Goal: Check status: Check status

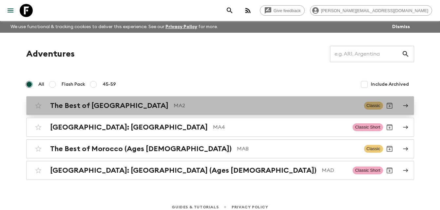
click at [234, 103] on p "MA2" at bounding box center [266, 106] width 185 height 8
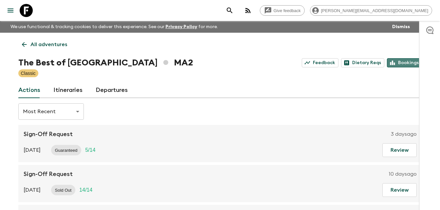
click at [408, 64] on link "Bookings" at bounding box center [404, 62] width 35 height 9
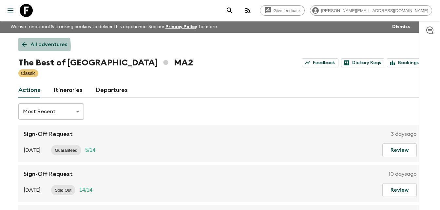
click at [22, 46] on icon at bounding box center [24, 44] width 7 height 7
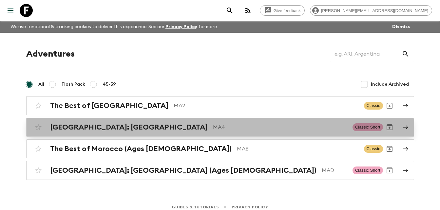
click at [213, 129] on p "MA4" at bounding box center [280, 128] width 134 height 8
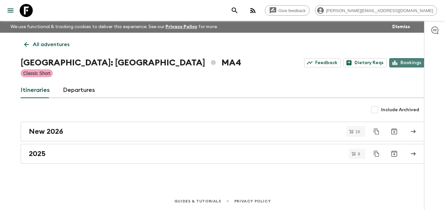
click at [404, 64] on link "Bookings" at bounding box center [406, 62] width 35 height 9
click at [26, 45] on icon at bounding box center [26, 44] width 7 height 7
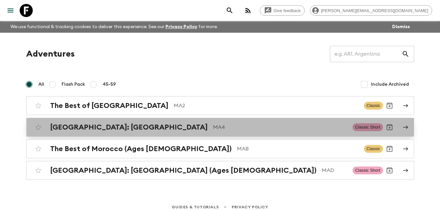
click at [106, 130] on h2 "[GEOGRAPHIC_DATA]: [GEOGRAPHIC_DATA]" at bounding box center [129, 127] width 158 height 9
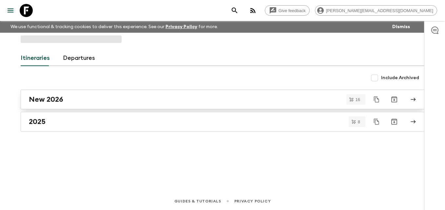
click at [56, 98] on h2 "New 2026" at bounding box center [46, 99] width 34 height 9
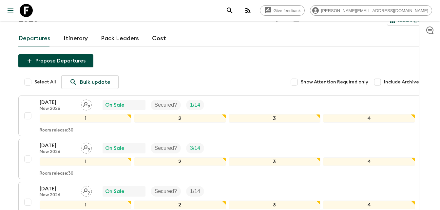
scroll to position [60, 0]
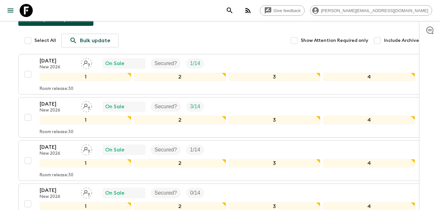
scroll to position [99, 0]
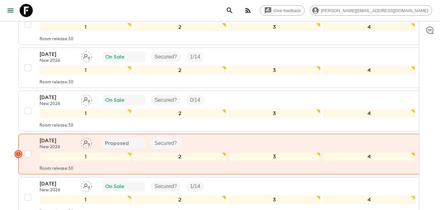
scroll to position [191, 0]
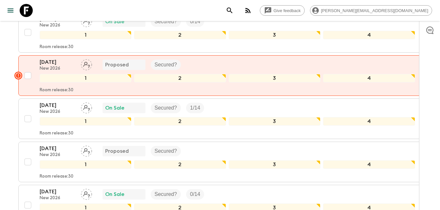
scroll to position [270, 0]
click at [0, 118] on html "Give feedback [PERSON_NAME][EMAIL_ADDRESS][DOMAIN_NAME] We use functional & tra…" at bounding box center [220, 181] width 440 height 902
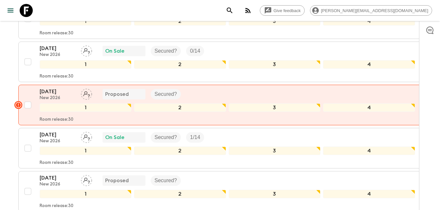
scroll to position [401, 0]
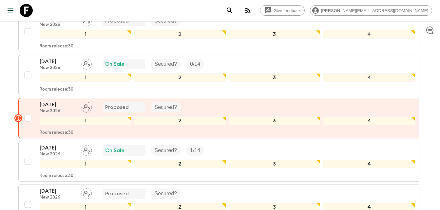
click at [1, 127] on div "Give feedback [PERSON_NAME][EMAIL_ADDRESS][DOMAIN_NAME] We use functional & tra…" at bounding box center [220, 50] width 440 height 902
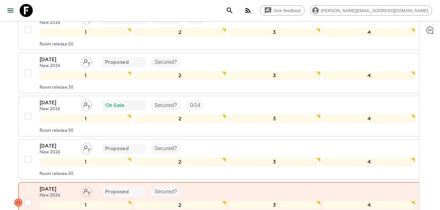
scroll to position [532, 0]
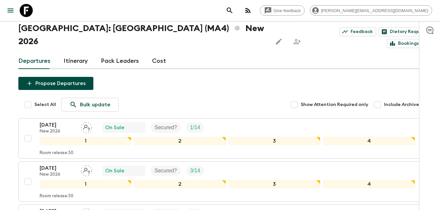
scroll to position [21, 0]
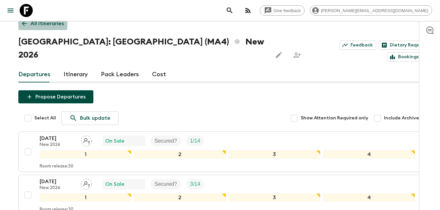
click at [22, 23] on icon at bounding box center [24, 23] width 5 height 5
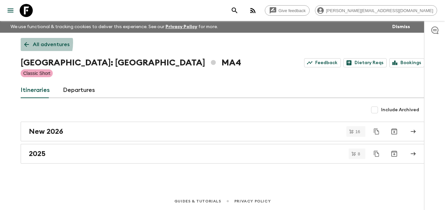
click at [24, 43] on icon at bounding box center [26, 44] width 7 height 7
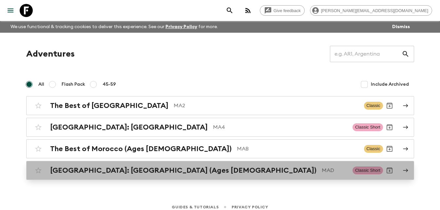
click at [112, 171] on h2 "[GEOGRAPHIC_DATA]: [GEOGRAPHIC_DATA] (Ages [DEMOGRAPHIC_DATA])" at bounding box center [183, 170] width 266 height 9
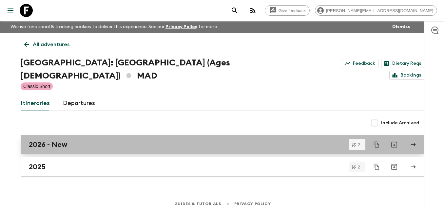
click at [58, 141] on h2 "2026 - New" at bounding box center [48, 145] width 39 height 9
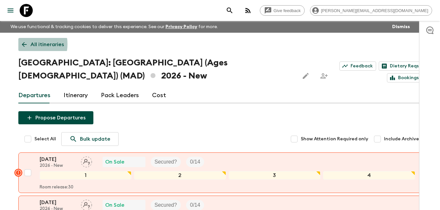
click at [22, 44] on icon at bounding box center [24, 44] width 5 height 5
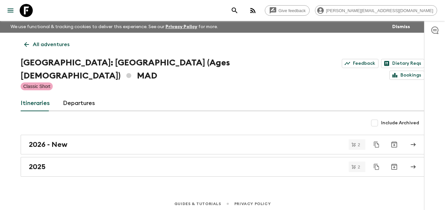
click at [22, 44] on link "All adventures" at bounding box center [47, 44] width 52 height 13
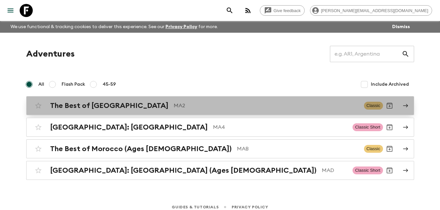
click at [89, 107] on h2 "The Best of [GEOGRAPHIC_DATA]" at bounding box center [109, 106] width 118 height 9
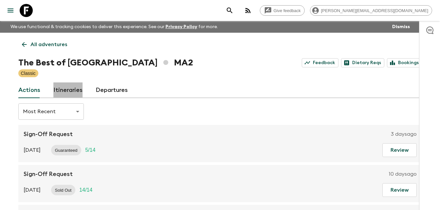
click at [70, 91] on link "Itineraries" at bounding box center [67, 91] width 29 height 16
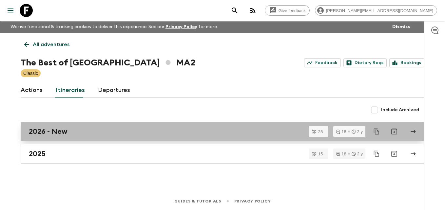
click at [56, 131] on h2 "2026 - New" at bounding box center [48, 131] width 39 height 9
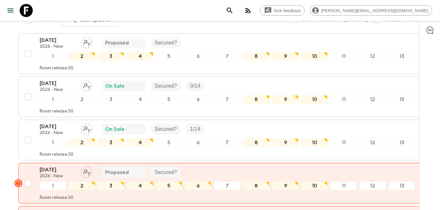
scroll to position [105, 0]
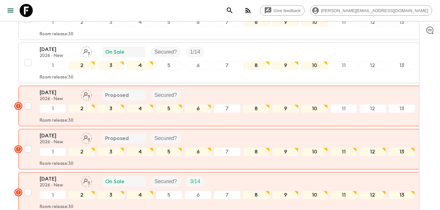
scroll to position [197, 0]
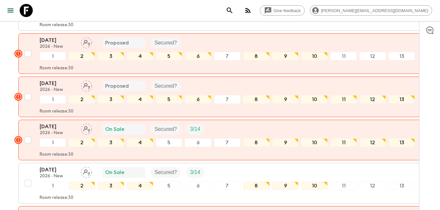
scroll to position [249, 0]
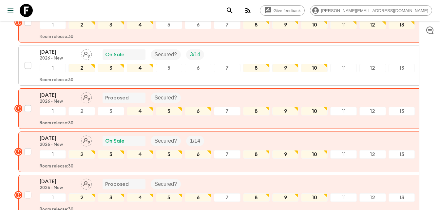
scroll to position [367, 0]
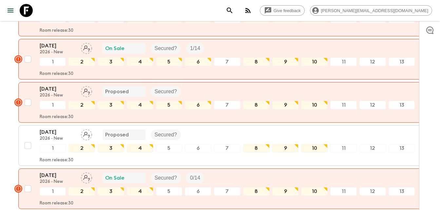
scroll to position [446, 0]
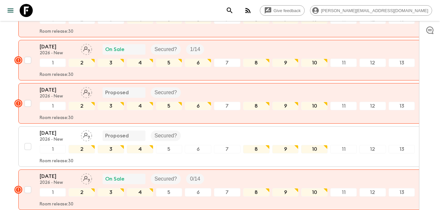
click at [0, 135] on html "Give feedback [PERSON_NAME][EMAIL_ADDRESS][DOMAIN_NAME] We use functional & tra…" at bounding box center [220, 193] width 440 height 1278
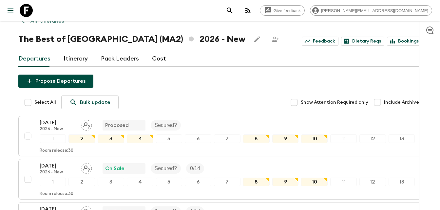
scroll to position [9, 0]
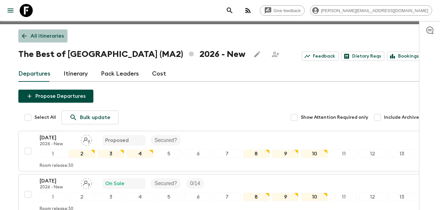
click at [24, 35] on icon at bounding box center [24, 35] width 7 height 7
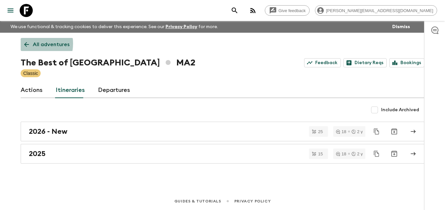
click at [27, 44] on icon at bounding box center [26, 44] width 7 height 7
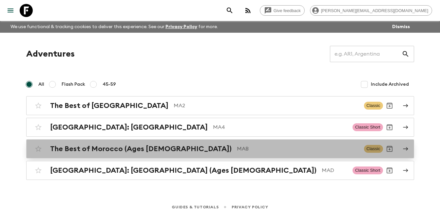
click at [123, 147] on h2 "The Best of Morocco (Ages [DEMOGRAPHIC_DATA])" at bounding box center [141, 149] width 182 height 9
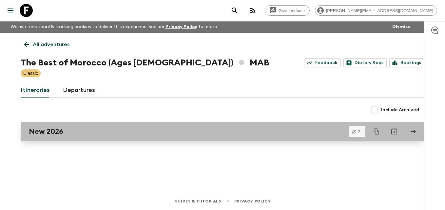
click at [63, 130] on h2 "New 2026" at bounding box center [46, 131] width 34 height 9
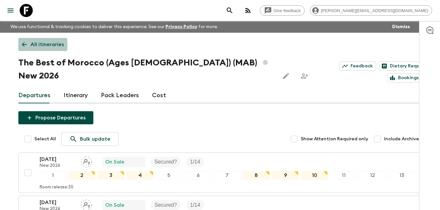
click at [25, 45] on icon at bounding box center [24, 44] width 7 height 7
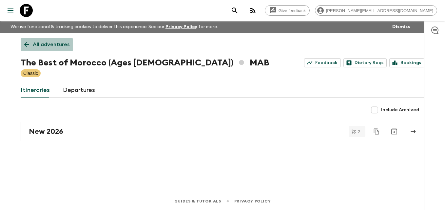
click at [25, 45] on icon at bounding box center [26, 44] width 5 height 5
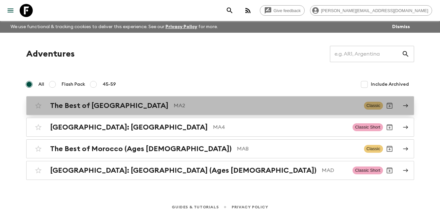
click at [101, 110] on h2 "The Best of [GEOGRAPHIC_DATA]" at bounding box center [109, 106] width 118 height 9
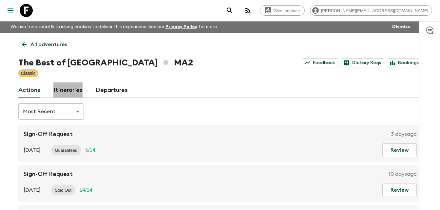
click at [67, 90] on link "Itineraries" at bounding box center [67, 91] width 29 height 16
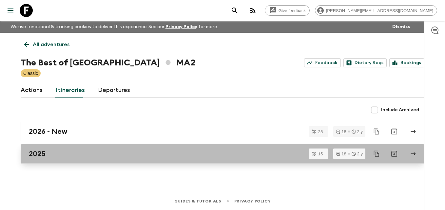
click at [51, 153] on div "2025" at bounding box center [216, 154] width 375 height 9
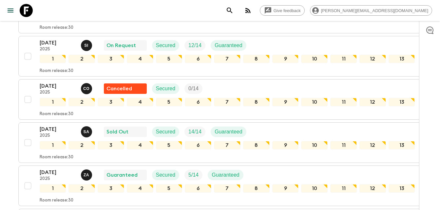
scroll to position [191, 0]
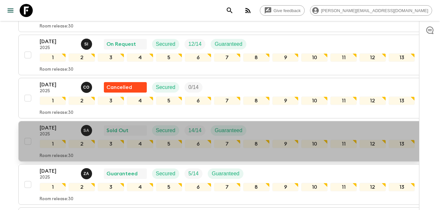
click at [48, 127] on p "[DATE]" at bounding box center [58, 128] width 36 height 8
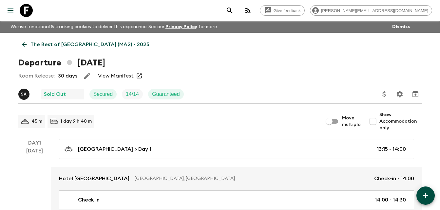
click at [120, 76] on link "View Manifest" at bounding box center [116, 76] width 36 height 7
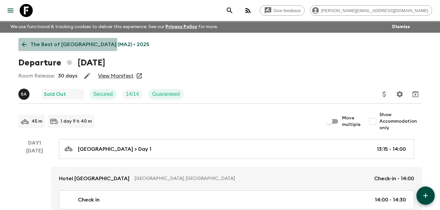
click at [25, 44] on icon at bounding box center [24, 44] width 7 height 7
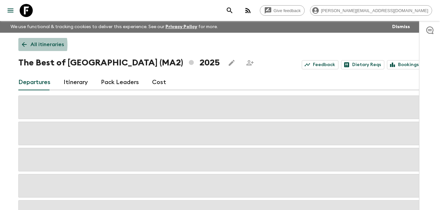
click at [22, 45] on icon at bounding box center [24, 44] width 5 height 5
